Goal: Check status

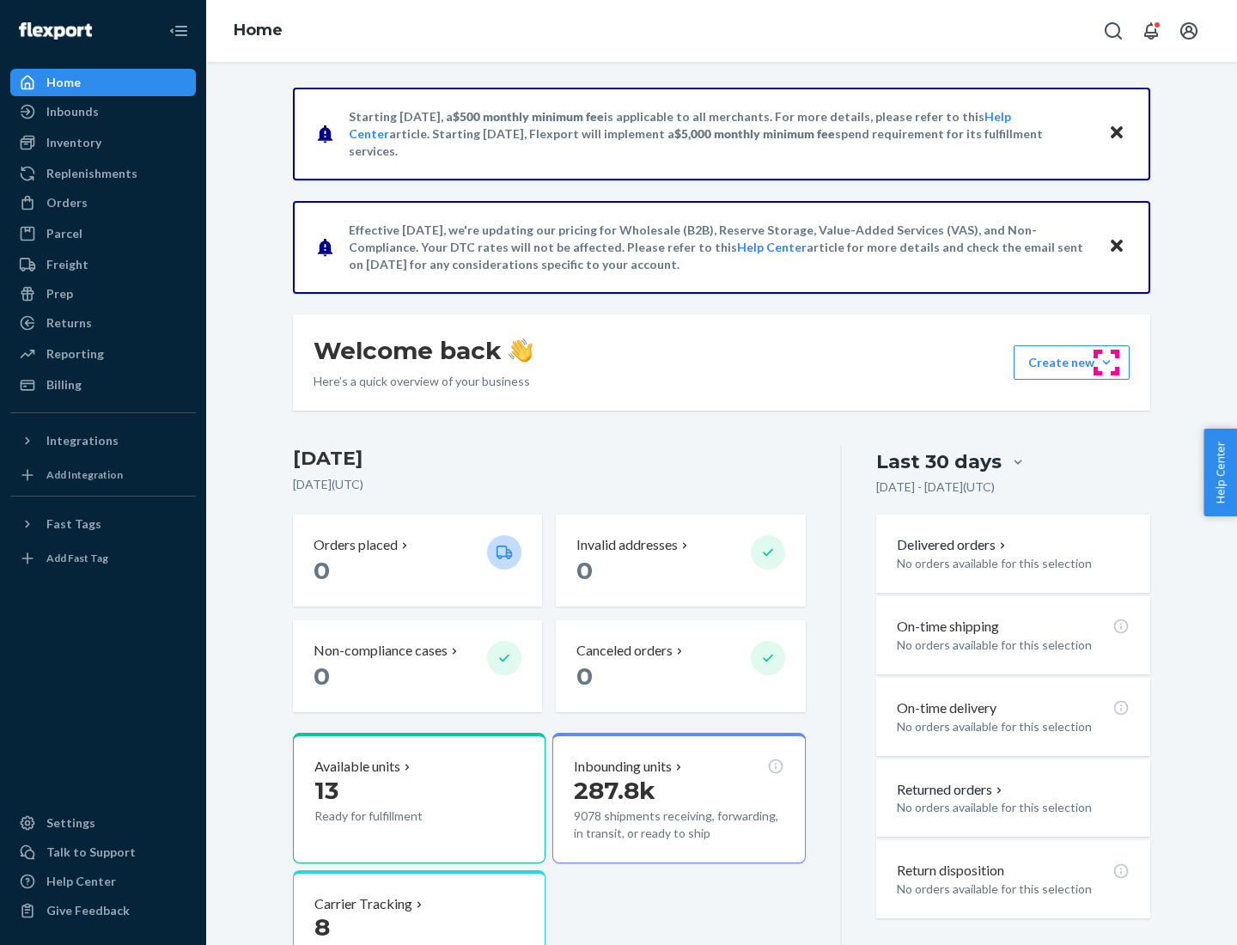
click at [1106, 362] on button "Create new Create new inbound Create new order Create new product" at bounding box center [1071, 362] width 116 height 34
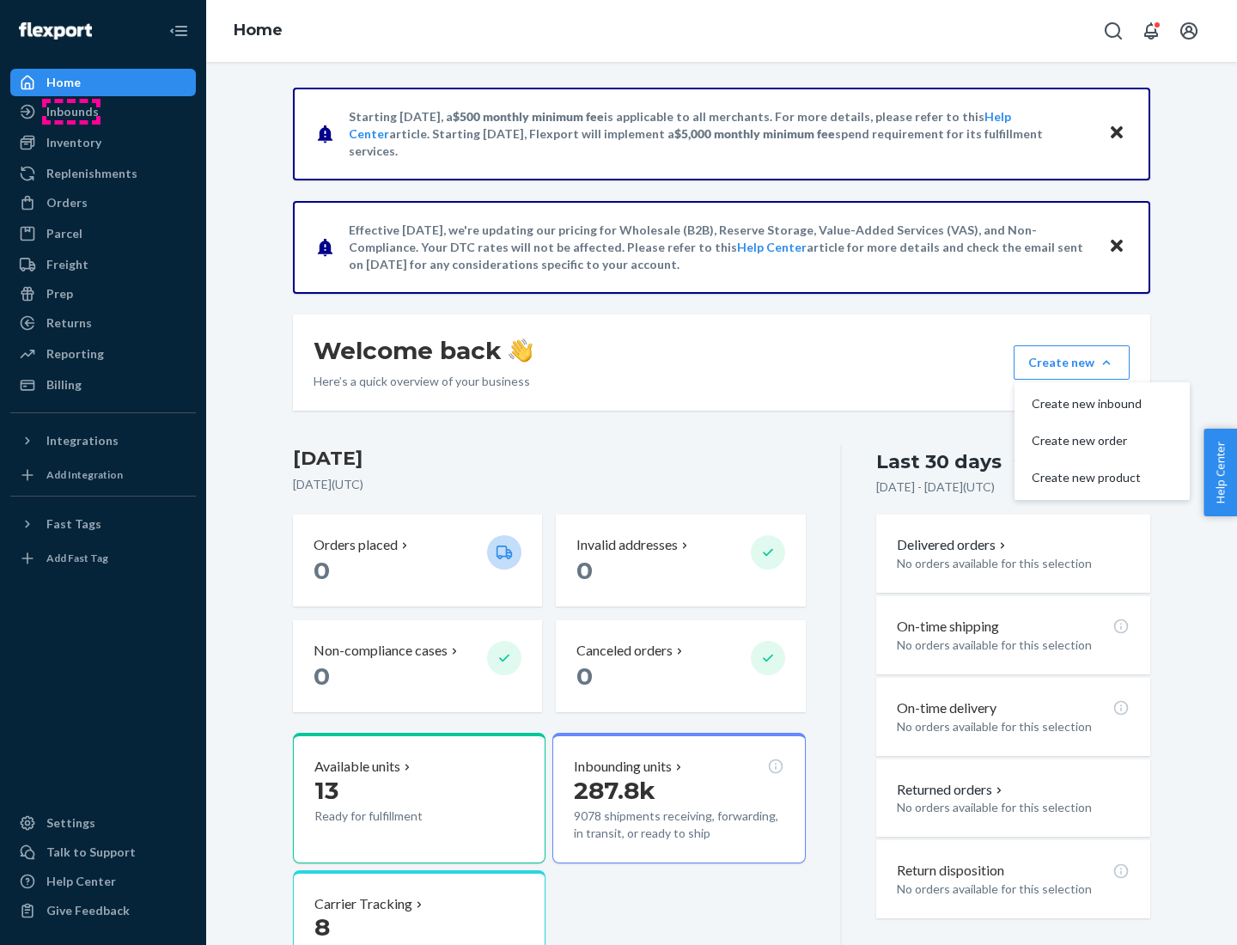
click at [71, 112] on div "Inbounds" at bounding box center [72, 111] width 52 height 17
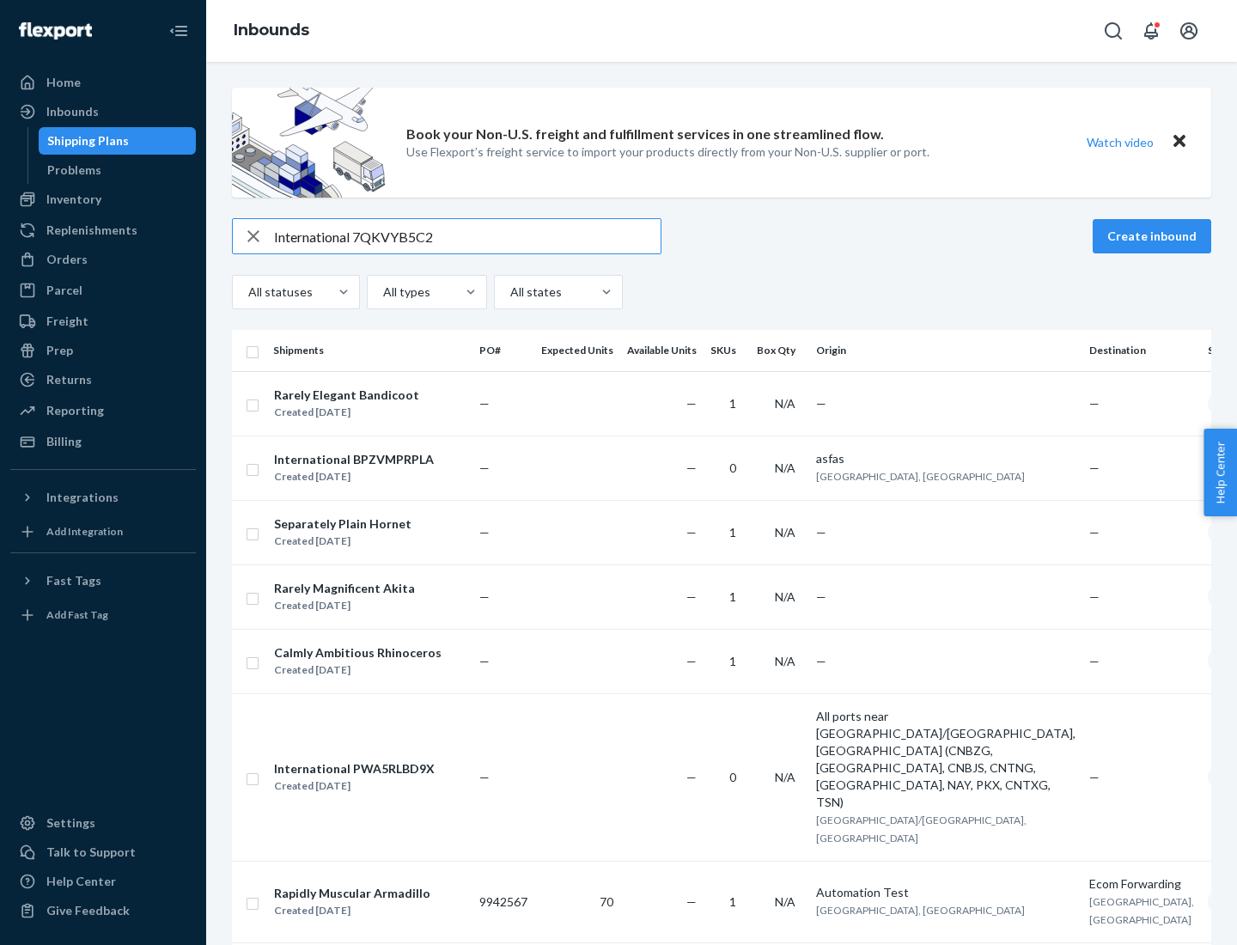
type input "International 7QKVYB5C29"
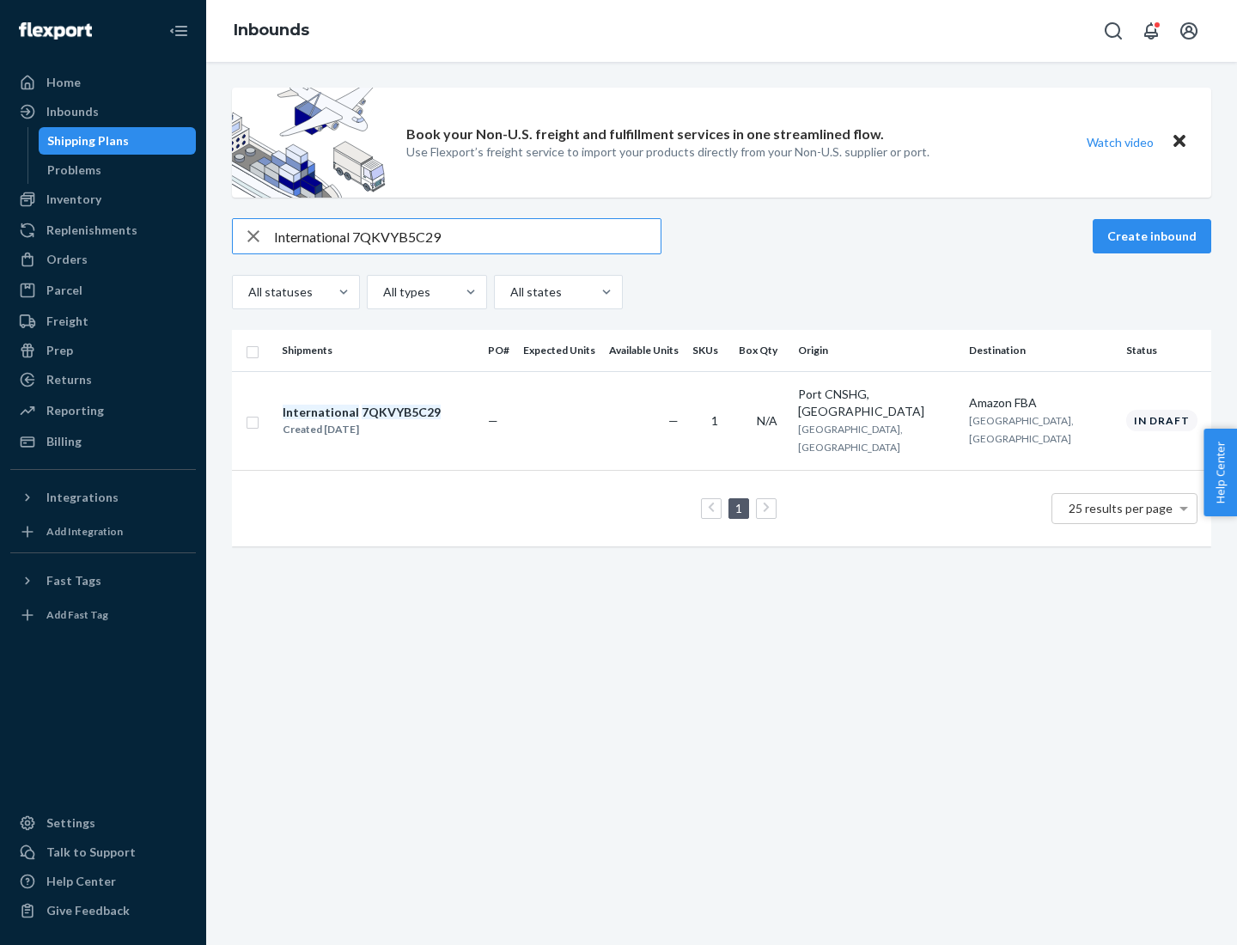
click at [391, 421] on div "Created [DATE]" at bounding box center [362, 429] width 158 height 17
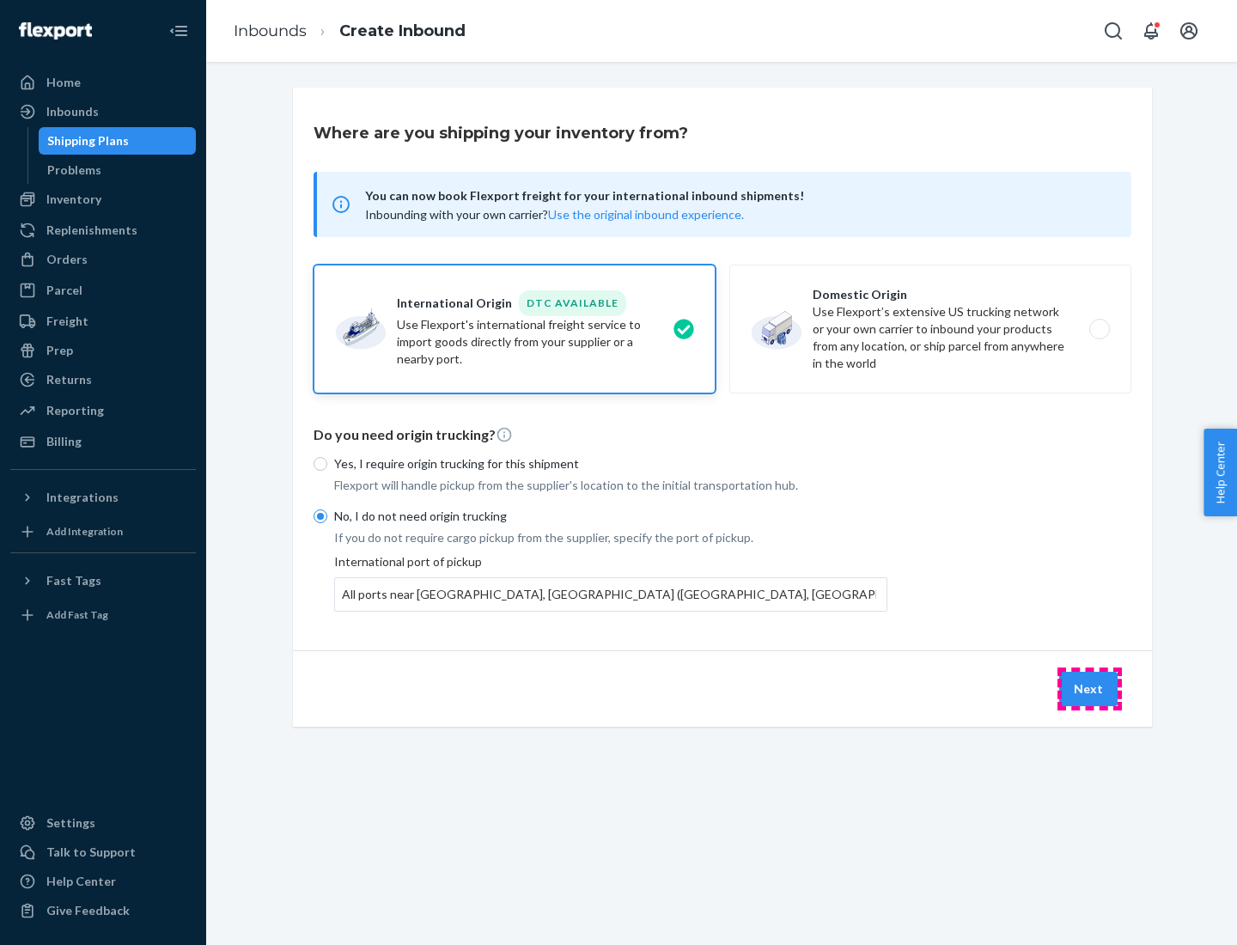
click at [1089, 688] on button "Next" at bounding box center [1088, 689] width 58 height 34
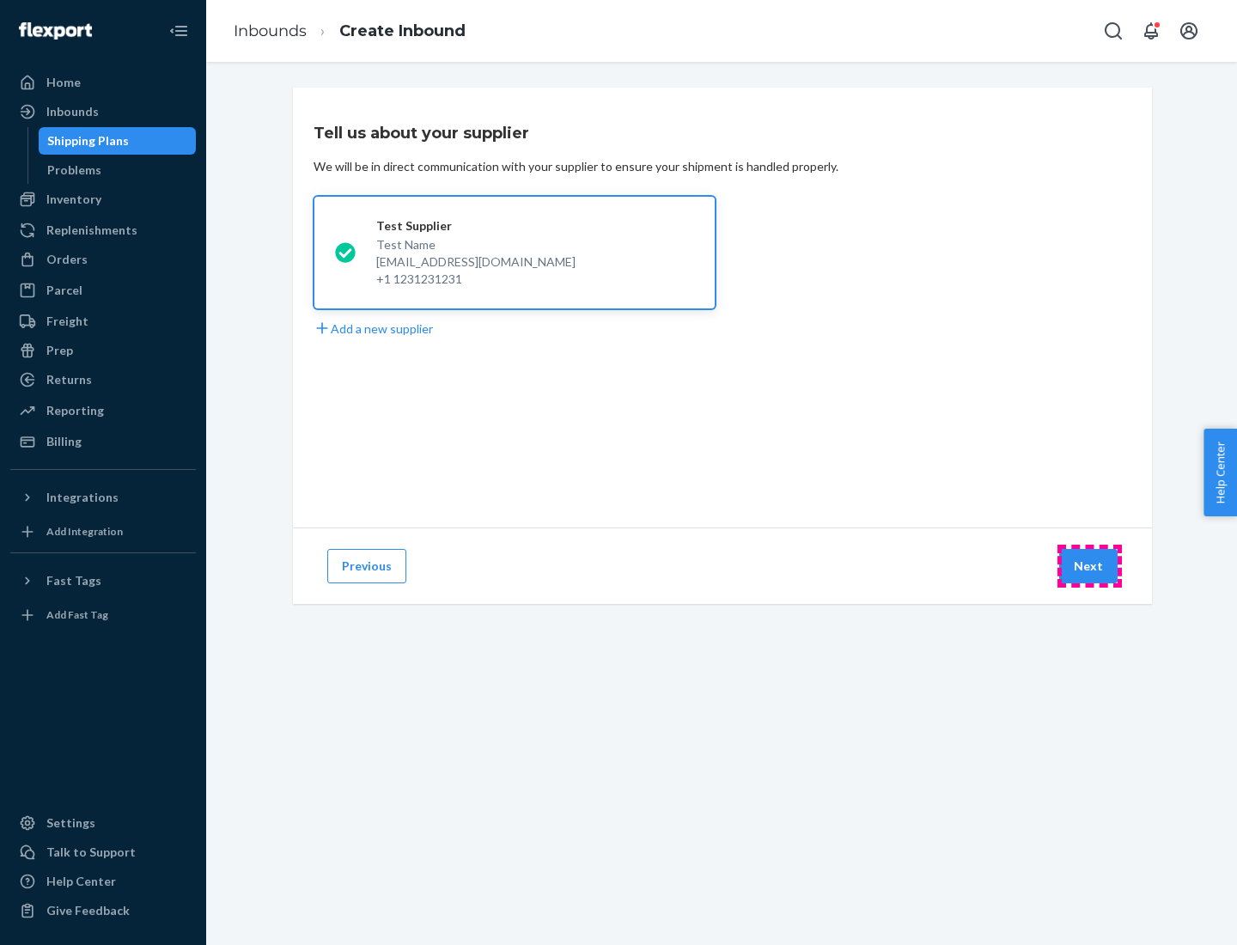
click at [1089, 566] on button "Next" at bounding box center [1088, 566] width 58 height 34
